Goal: Check status: Check status

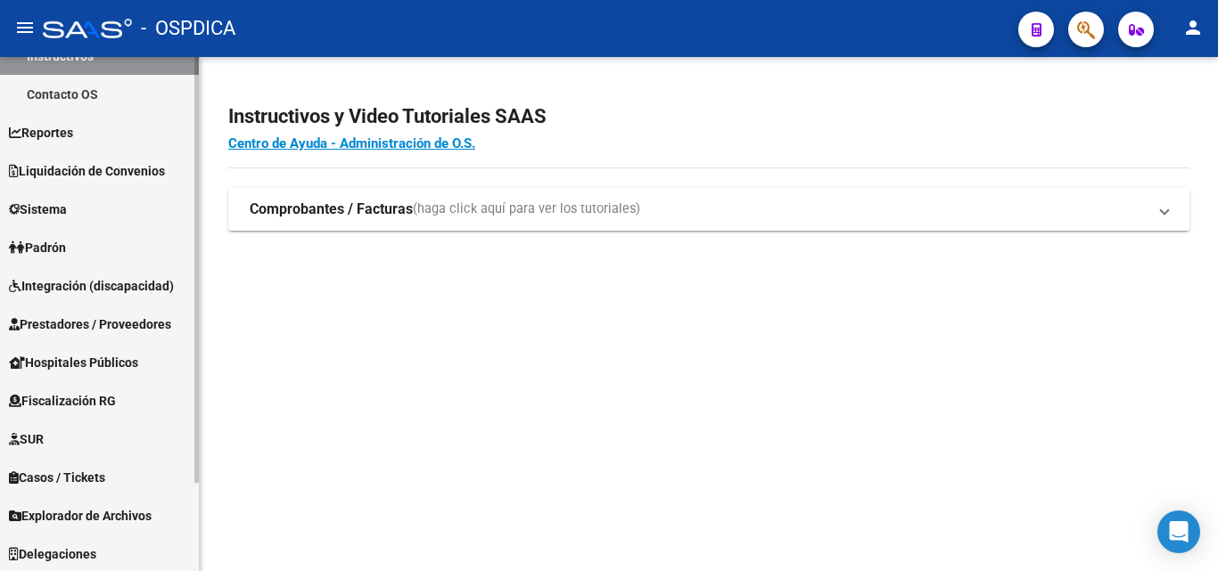
scroll to position [106, 0]
click at [59, 241] on span "Padrón" at bounding box center [37, 246] width 57 height 20
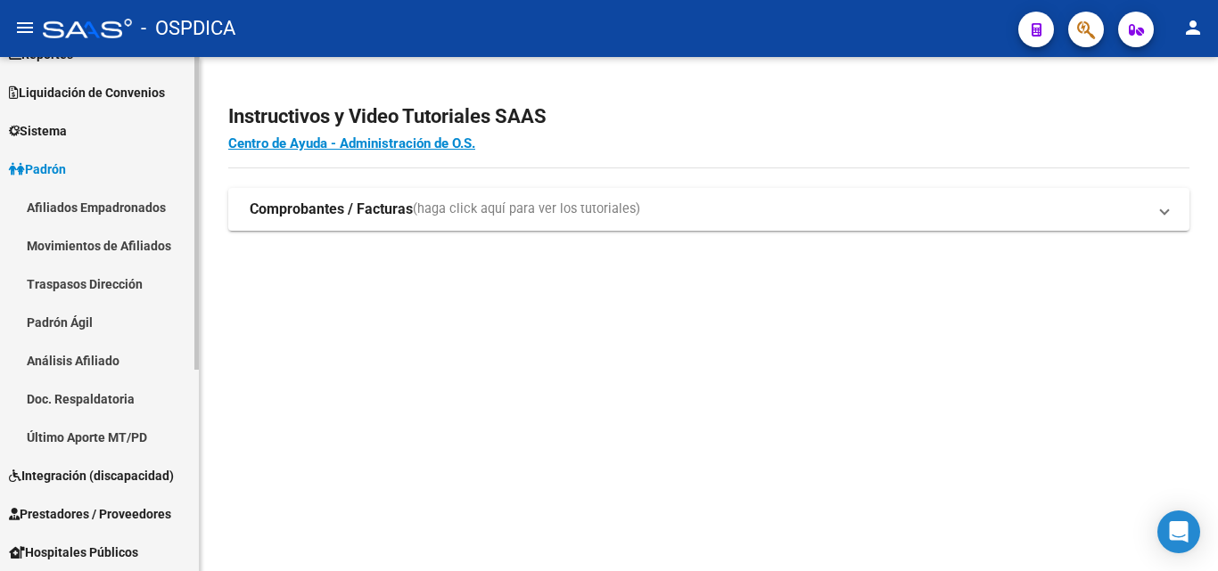
scroll to position [162, 0]
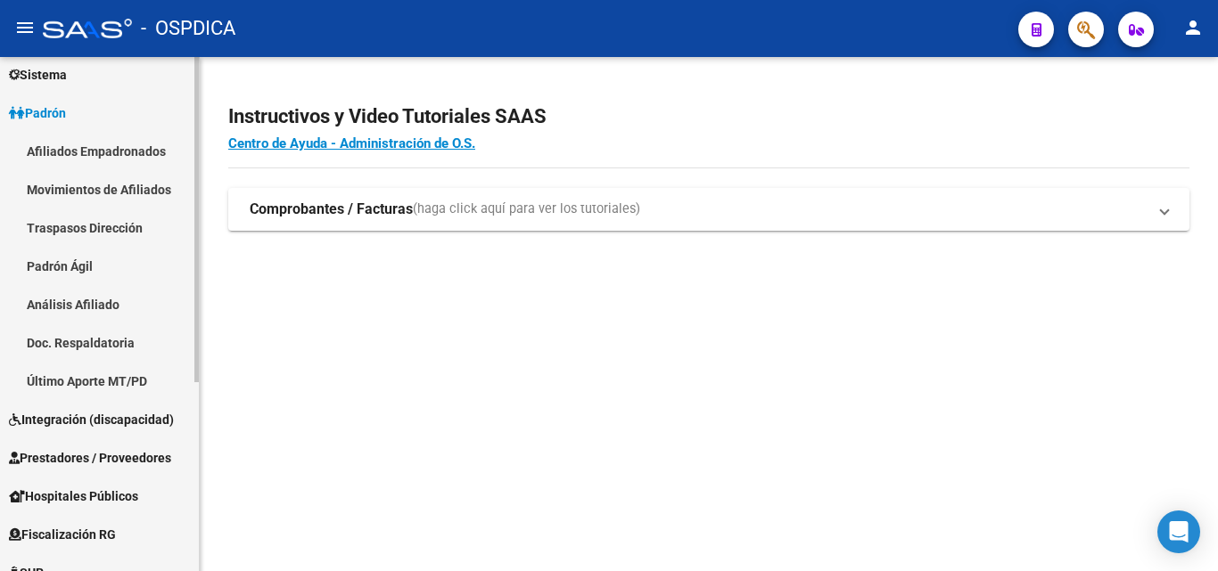
click at [29, 250] on link "Padrón Ágil" at bounding box center [99, 266] width 199 height 38
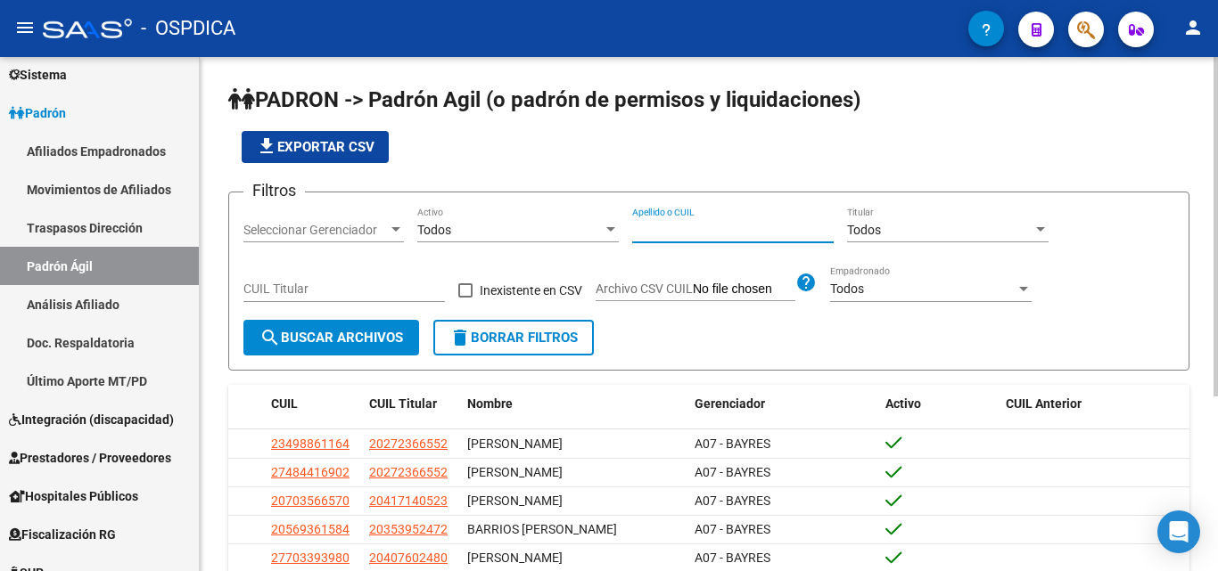
paste input "42592452"
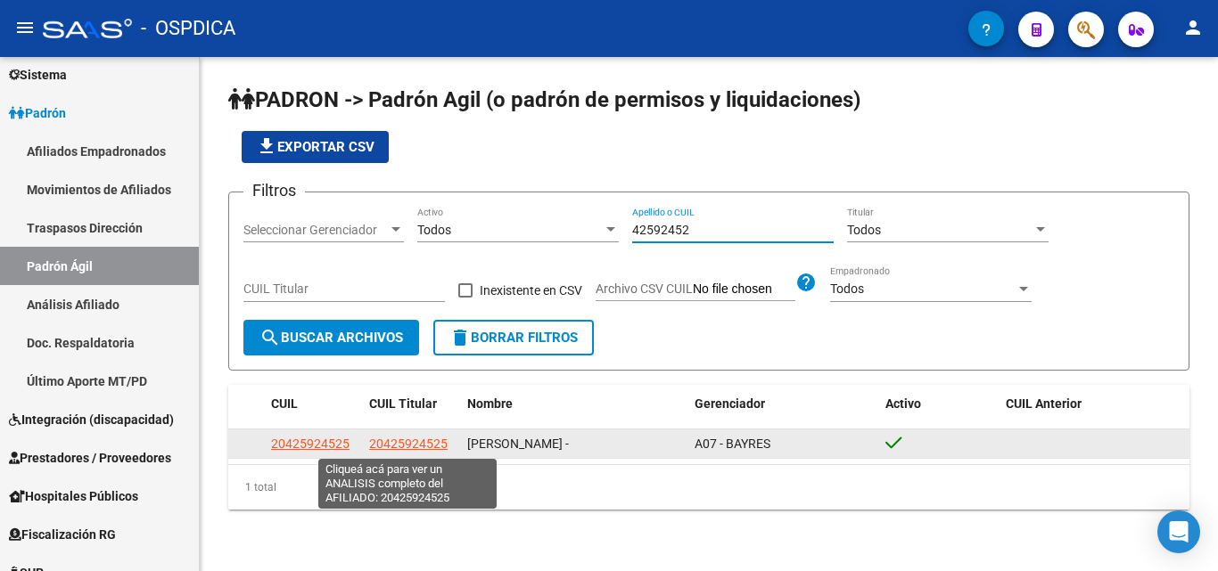
type input "42592452"
click at [413, 446] on span "20425924525" at bounding box center [408, 444] width 78 height 14
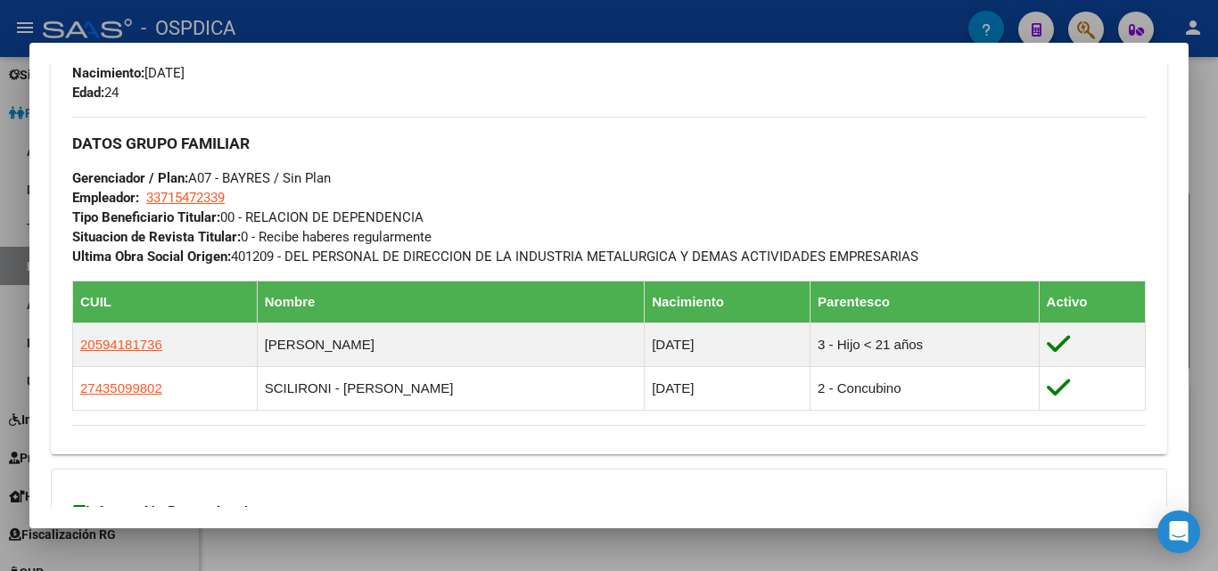
scroll to position [802, 0]
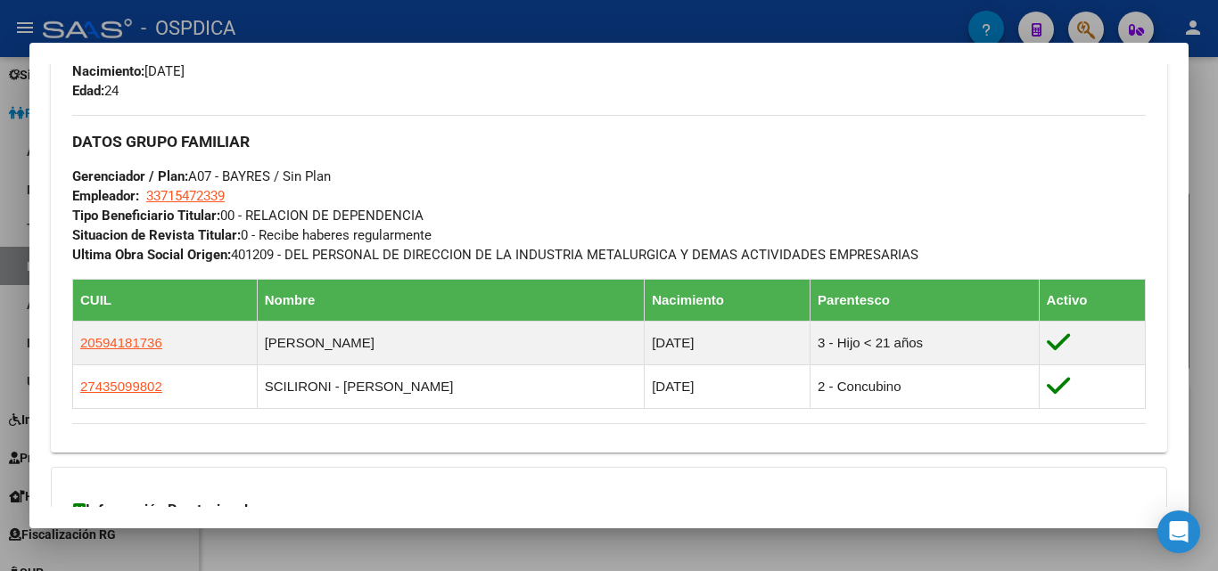
click at [578, 492] on div "Información Prestacional: SUR / SURGE / INTEGR. Sin Certificado Discapacidad No…" at bounding box center [609, 528] width 1116 height 123
click at [578, 548] on div at bounding box center [609, 285] width 1218 height 571
